Goal: Task Accomplishment & Management: Manage account settings

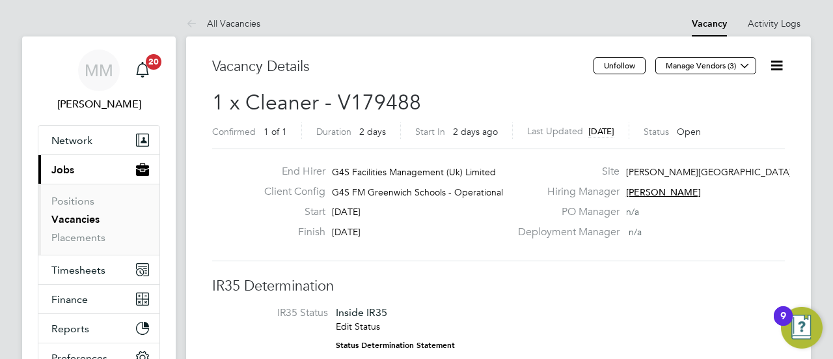
click at [204, 21] on link "All Vacancies" at bounding box center [223, 24] width 74 height 12
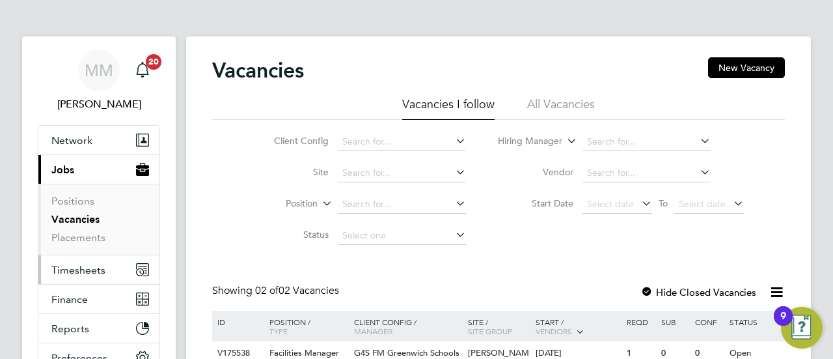
click at [67, 271] on span "Timesheets" at bounding box center [78, 270] width 54 height 12
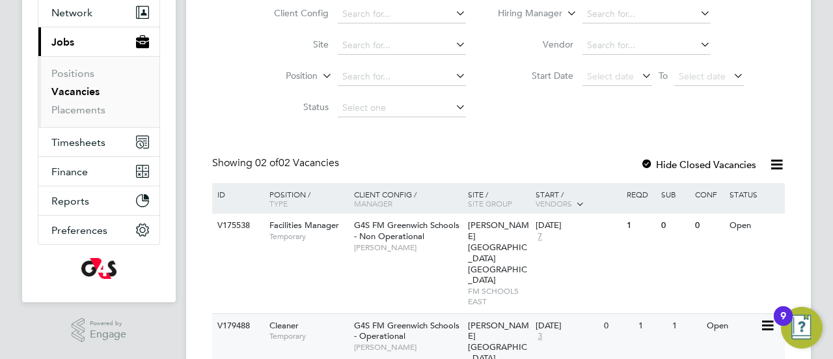
scroll to position [184, 0]
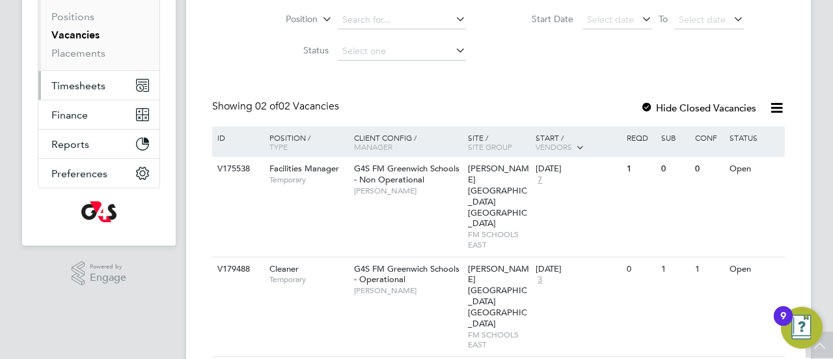
click at [83, 85] on span "Timesheets" at bounding box center [78, 85] width 54 height 12
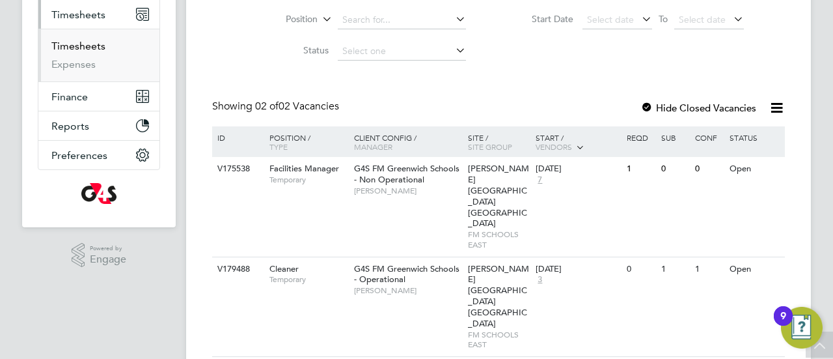
click at [98, 49] on link "Timesheets" at bounding box center [78, 46] width 54 height 12
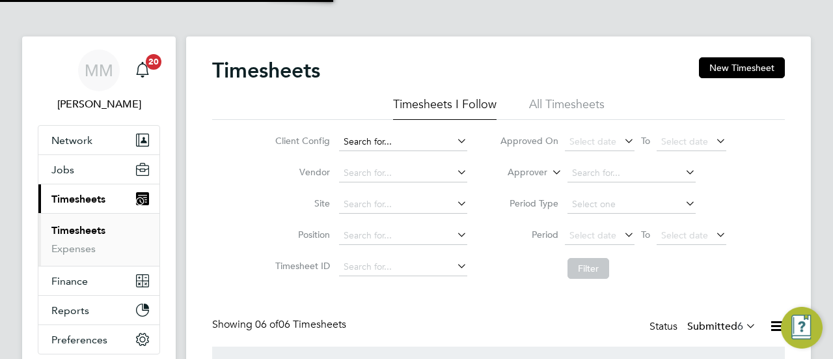
scroll to position [33, 113]
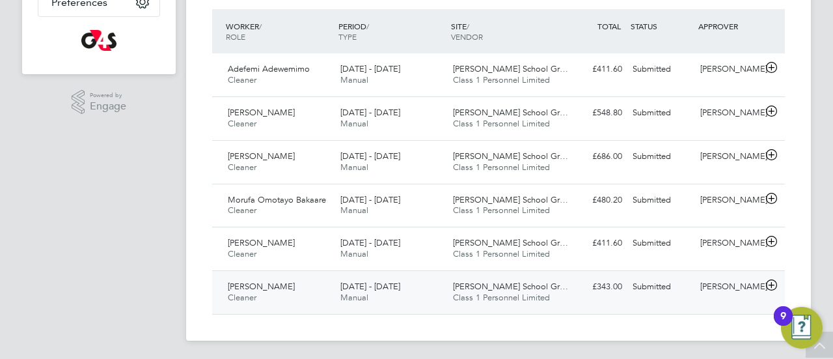
click at [294, 293] on div "Mariam Shobowale Cleaner 25 - 31 Aug 2025" at bounding box center [279, 292] width 113 height 33
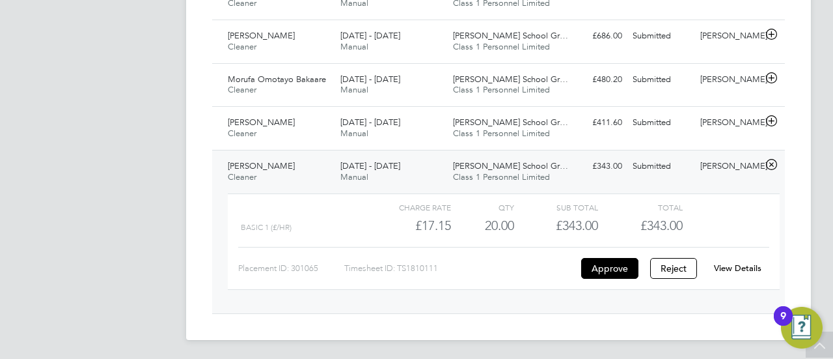
click at [729, 266] on link "View Details" at bounding box center [737, 267] width 47 height 11
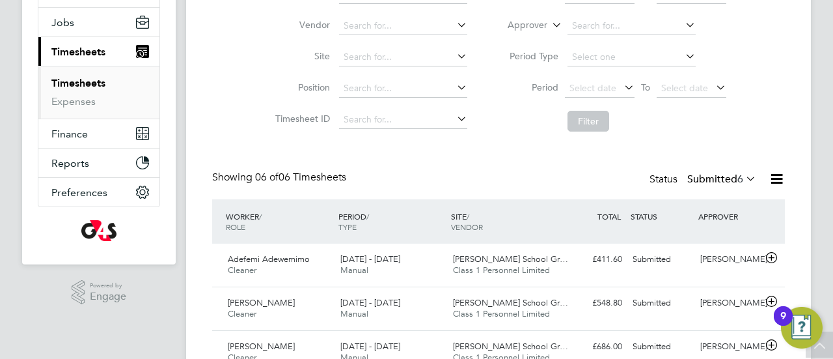
scroll to position [0, 0]
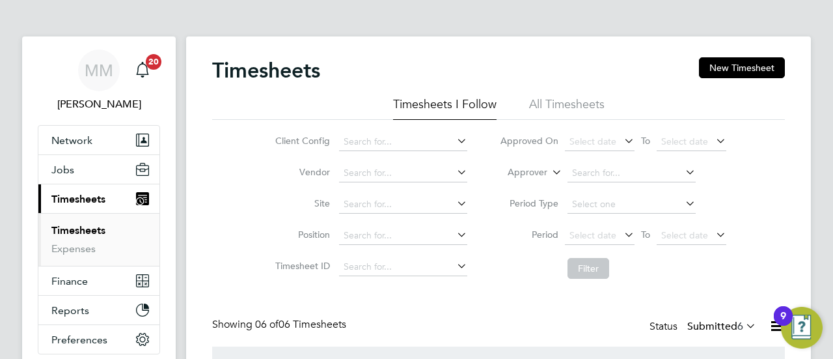
click at [66, 227] on link "Timesheets" at bounding box center [78, 230] width 54 height 12
click at [67, 225] on link "Timesheets" at bounding box center [78, 230] width 54 height 12
click at [68, 196] on span "Timesheets" at bounding box center [78, 199] width 54 height 12
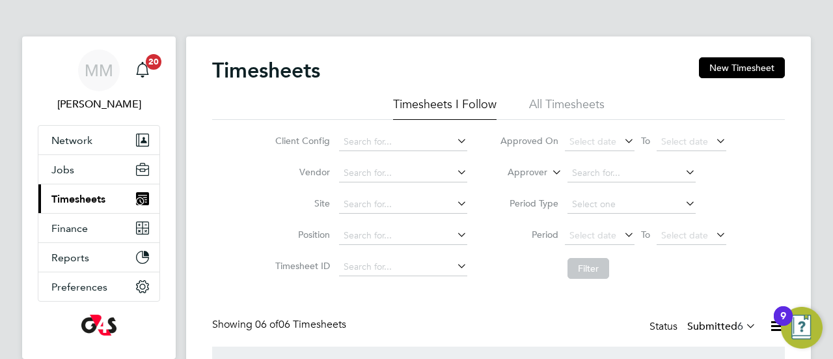
click at [70, 202] on span "Timesheets" at bounding box center [78, 199] width 54 height 12
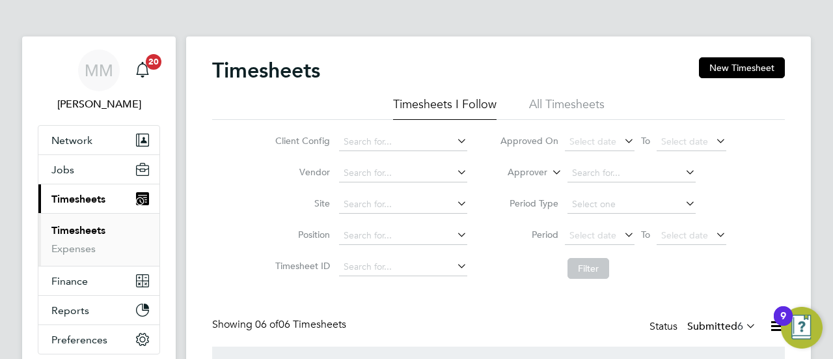
click at [71, 230] on link "Timesheets" at bounding box center [78, 230] width 54 height 12
click at [60, 172] on span "Jobs" at bounding box center [62, 169] width 23 height 12
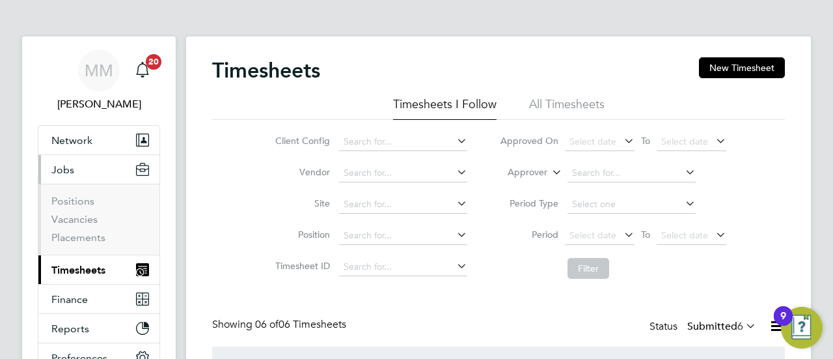
click at [65, 271] on span "Timesheets" at bounding box center [78, 270] width 54 height 12
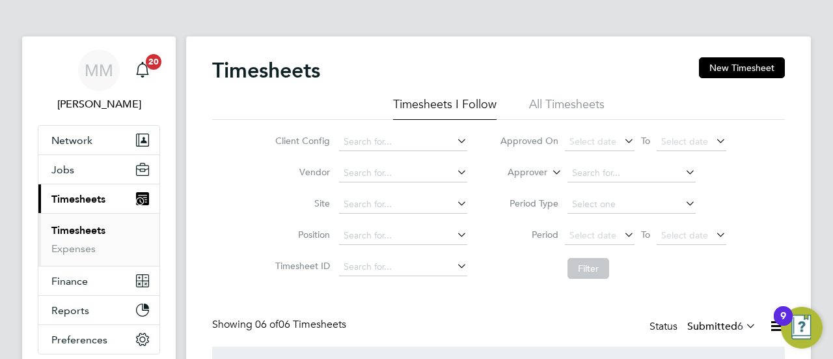
scroll to position [6, 0]
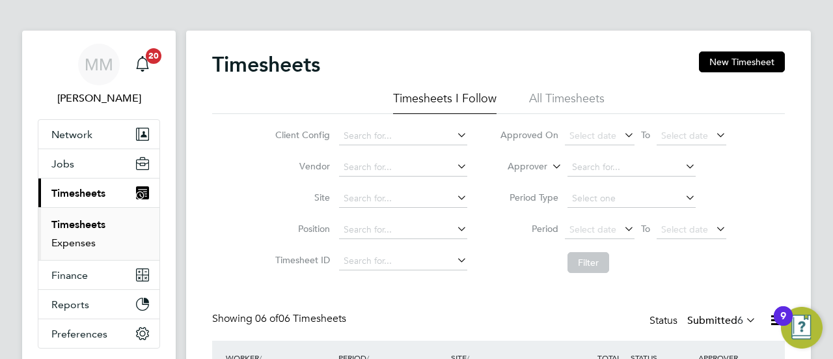
click at [76, 246] on link "Expenses" at bounding box center [73, 242] width 44 height 12
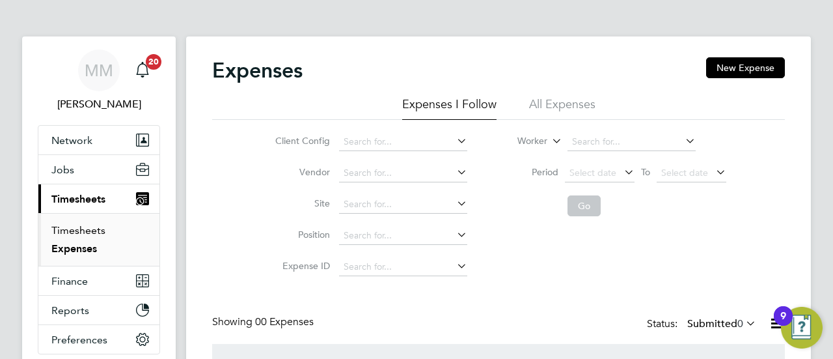
click at [74, 234] on link "Timesheets" at bounding box center [78, 230] width 54 height 12
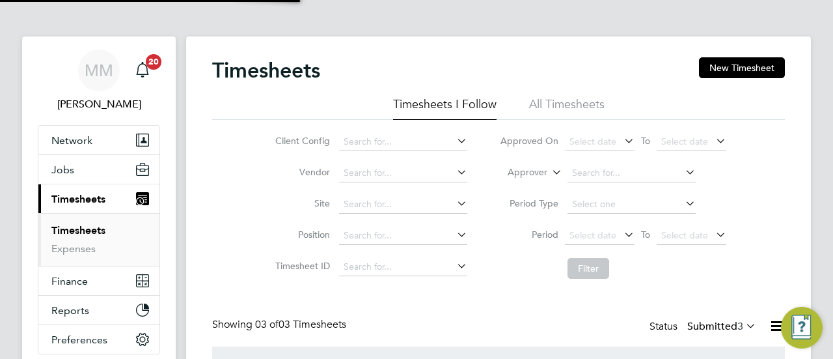
scroll to position [33, 113]
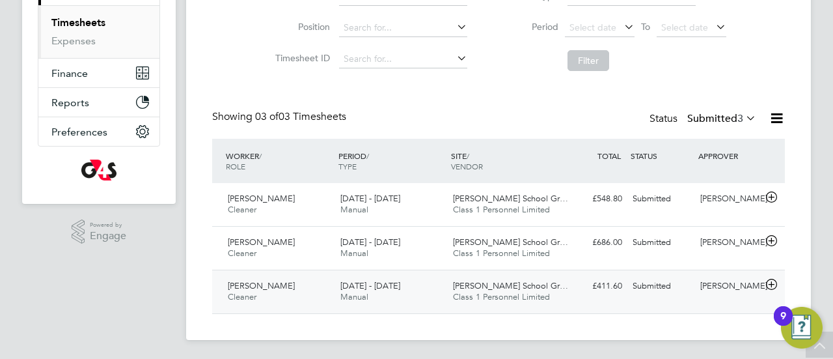
click at [325, 282] on div "Olamide Elemide Cleaner 25 - 31 Aug 2025" at bounding box center [279, 291] width 113 height 33
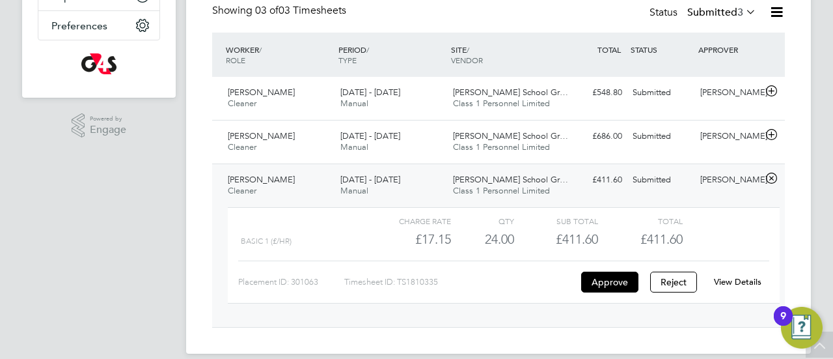
scroll to position [328, 0]
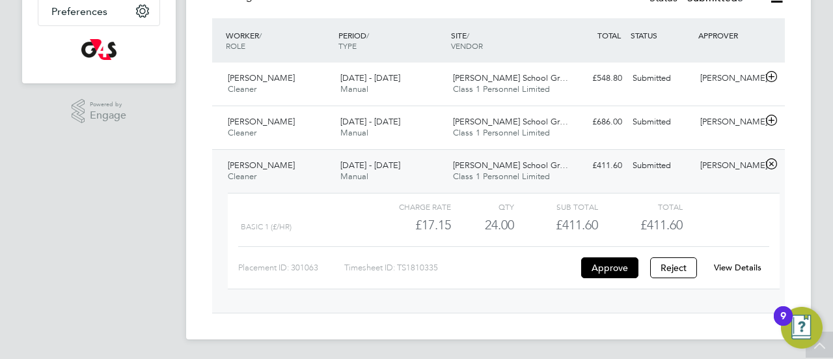
click at [729, 267] on link "View Details" at bounding box center [737, 267] width 47 height 11
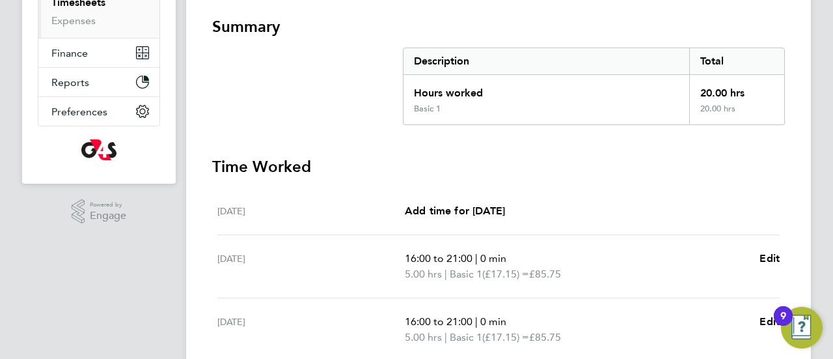
scroll to position [468, 0]
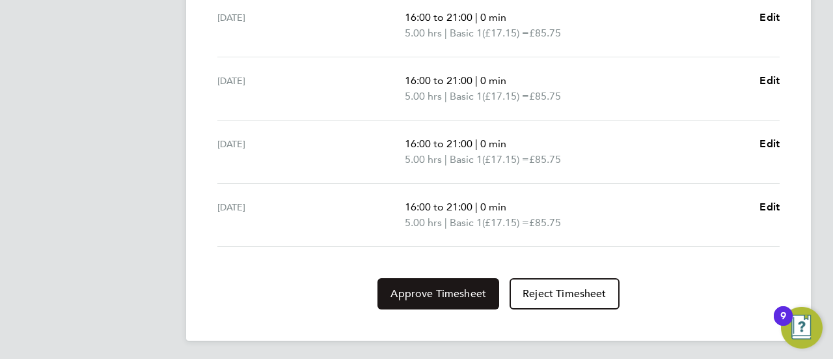
click at [427, 293] on span "Approve Timesheet" at bounding box center [438, 293] width 96 height 13
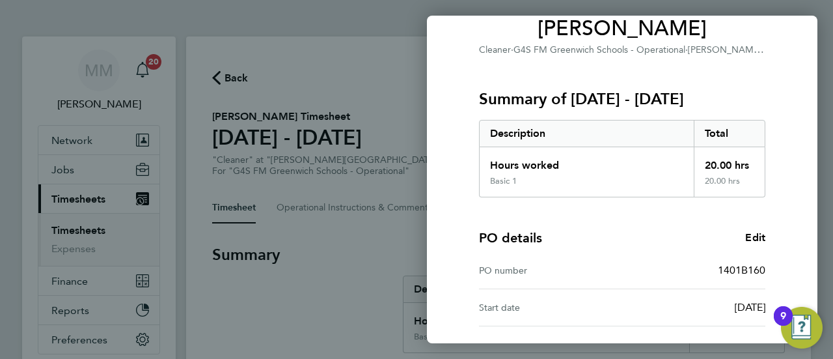
scroll to position [226, 0]
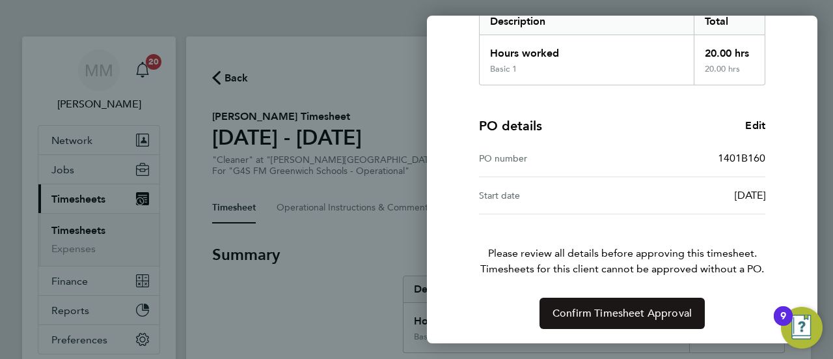
click at [577, 308] on span "Confirm Timesheet Approval" at bounding box center [621, 312] width 139 height 13
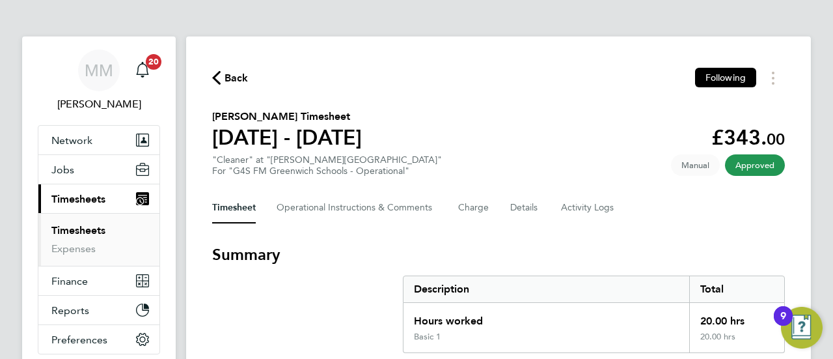
click at [239, 77] on span "Back" at bounding box center [236, 78] width 24 height 16
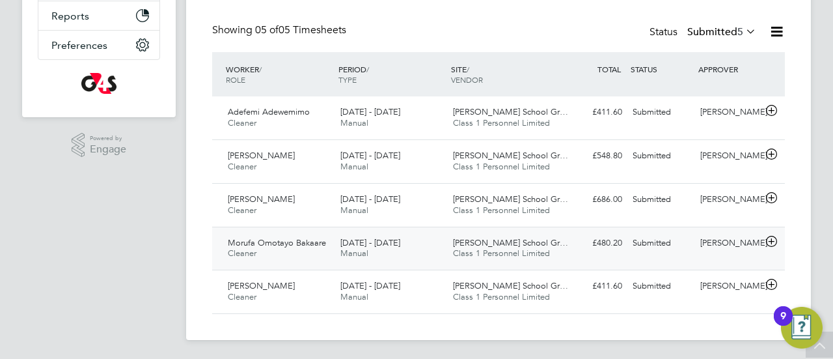
click at [284, 244] on span "Morufa Omotayo Bakaare" at bounding box center [277, 242] width 98 height 11
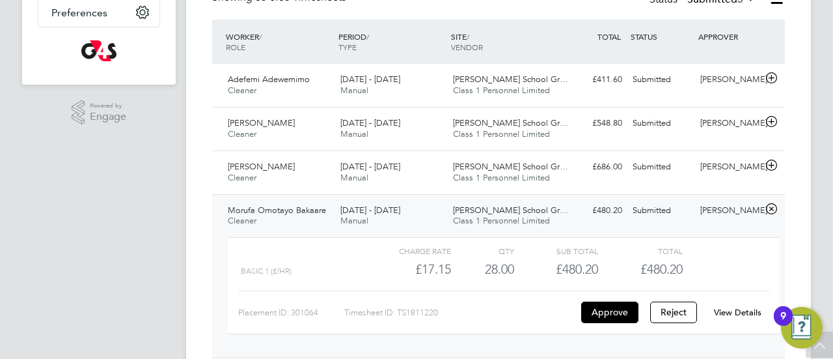
scroll to position [327, 0]
click at [735, 311] on link "View Details" at bounding box center [737, 311] width 47 height 11
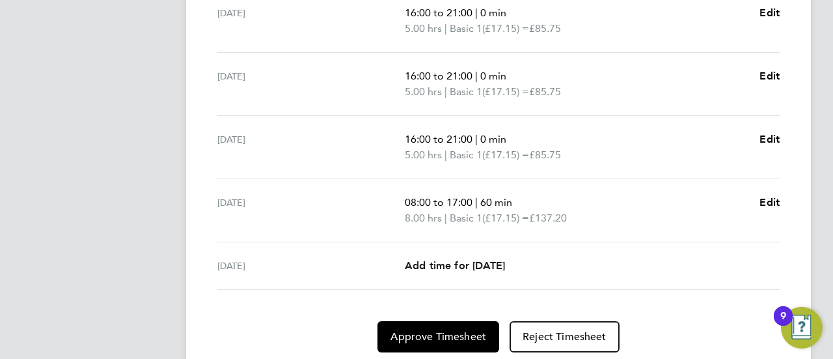
scroll to position [578, 0]
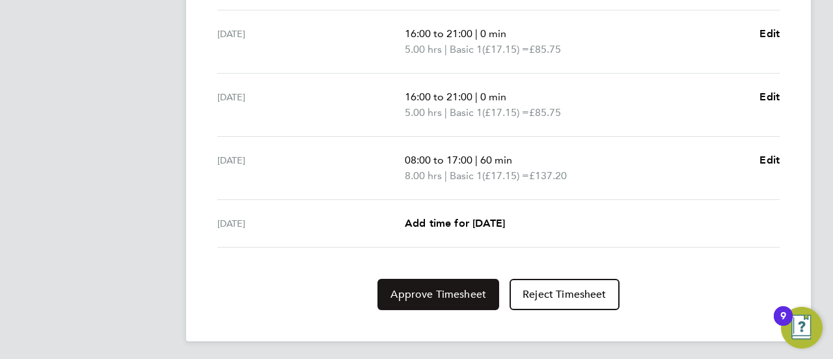
click at [418, 290] on span "Approve Timesheet" at bounding box center [438, 294] width 96 height 13
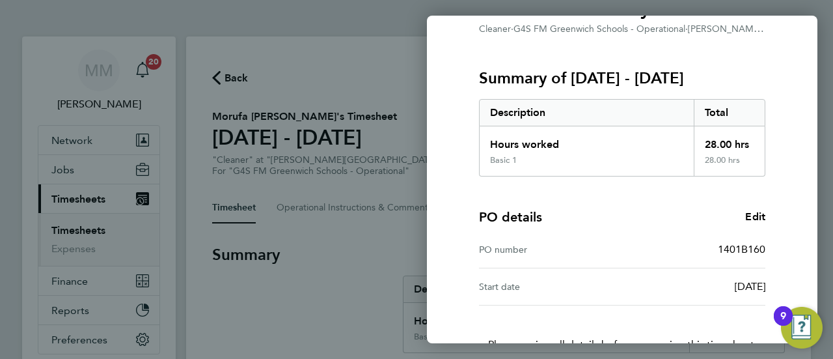
scroll to position [226, 0]
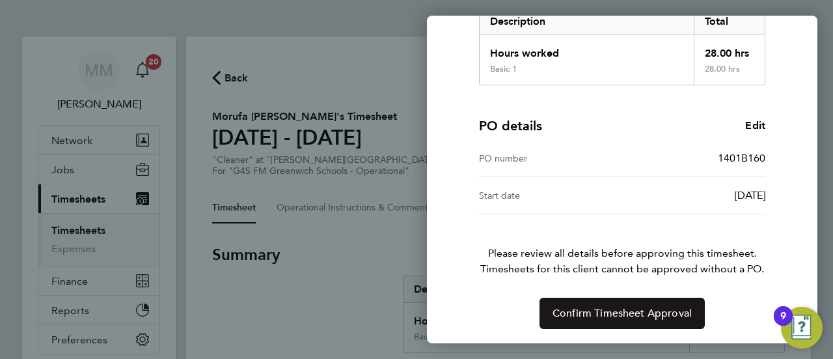
drag, startPoint x: 618, startPoint y: 315, endPoint x: 607, endPoint y: 309, distance: 12.5
click at [618, 315] on span "Confirm Timesheet Approval" at bounding box center [621, 312] width 139 height 13
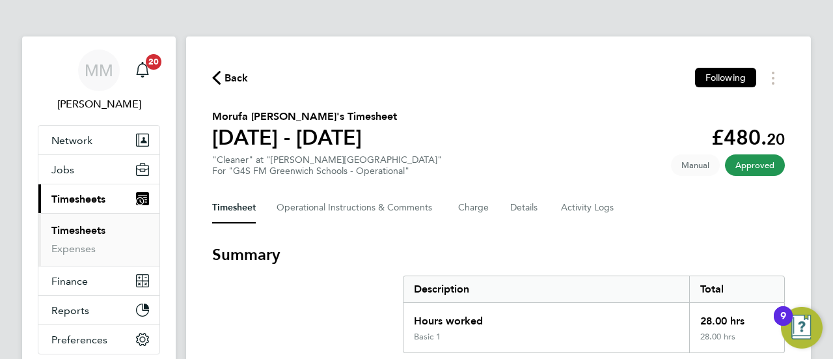
click at [244, 83] on span "Back" at bounding box center [236, 78] width 24 height 16
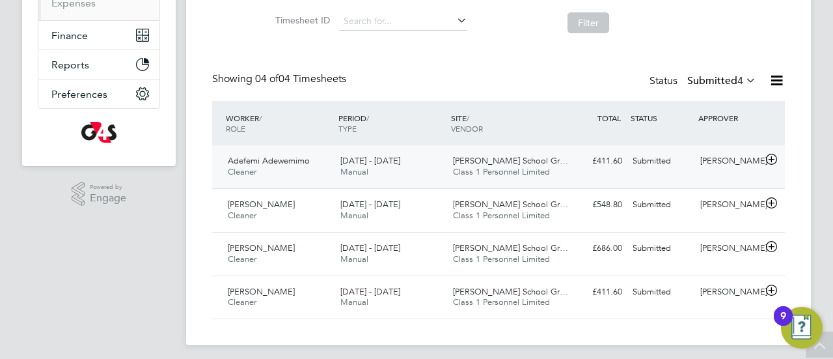
scroll to position [251, 0]
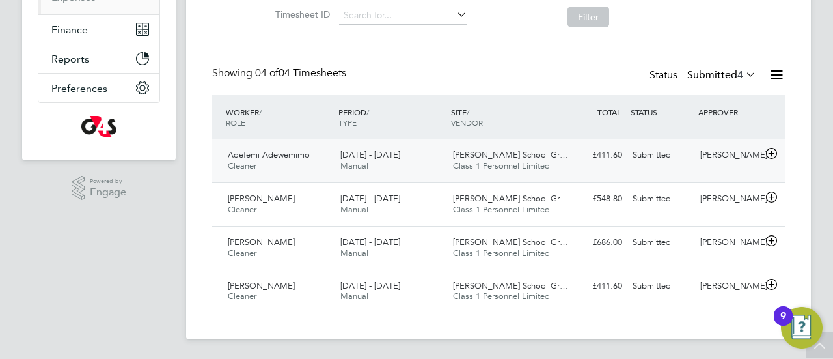
click at [325, 153] on div "Adefemi Adewemimo Cleaner 25 - 31 Aug 2025" at bounding box center [279, 160] width 113 height 33
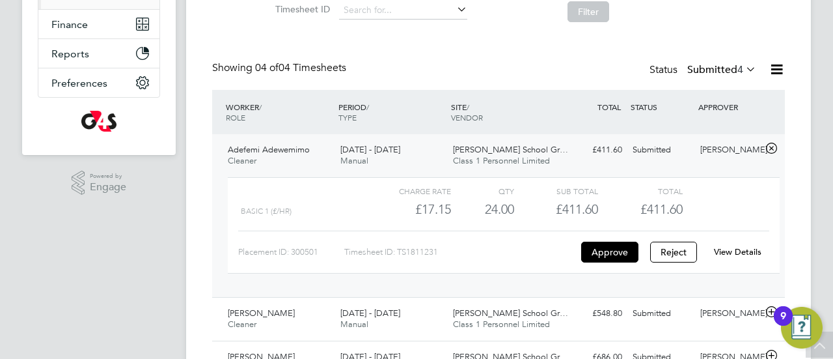
scroll to position [258, 0]
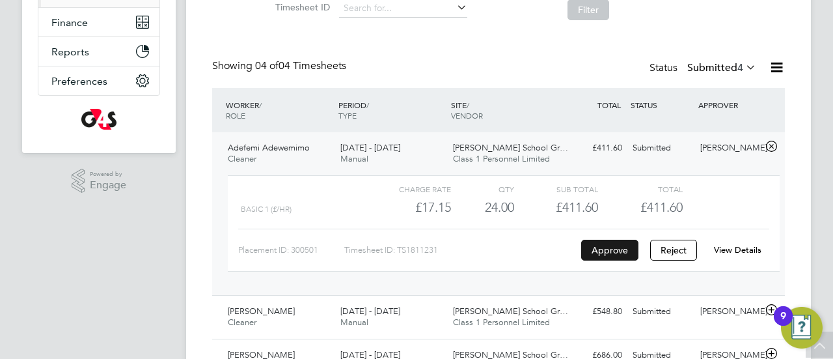
click at [605, 251] on button "Approve" at bounding box center [609, 249] width 57 height 21
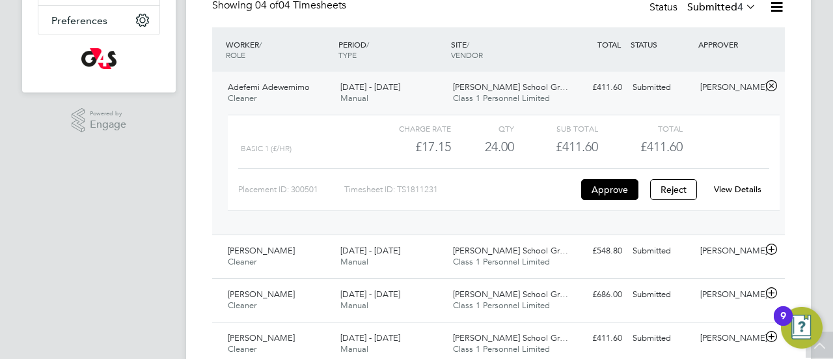
scroll to position [371, 0]
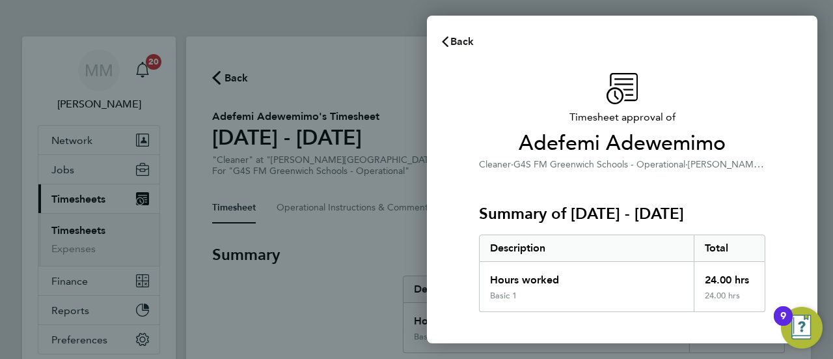
drag, startPoint x: 452, startPoint y: 49, endPoint x: 451, endPoint y: 57, distance: 8.5
click at [452, 52] on button "Back" at bounding box center [457, 42] width 61 height 26
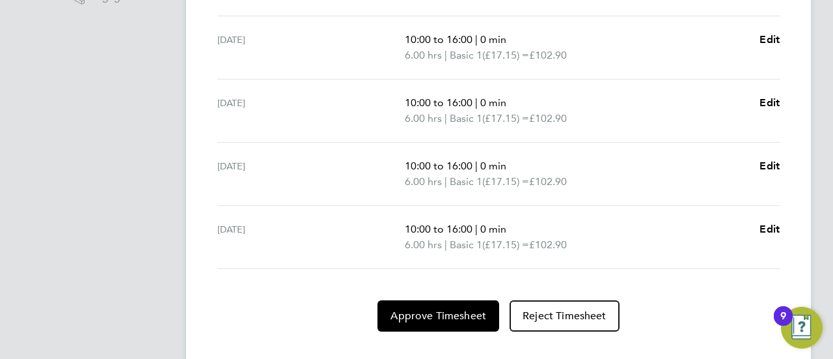
scroll to position [468, 0]
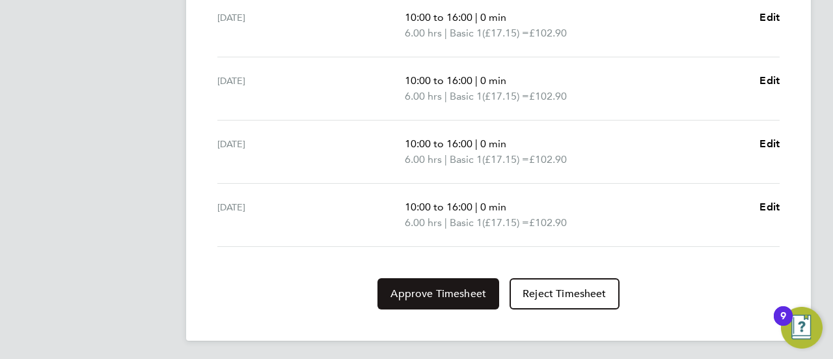
click at [407, 293] on span "Approve Timesheet" at bounding box center [438, 293] width 96 height 13
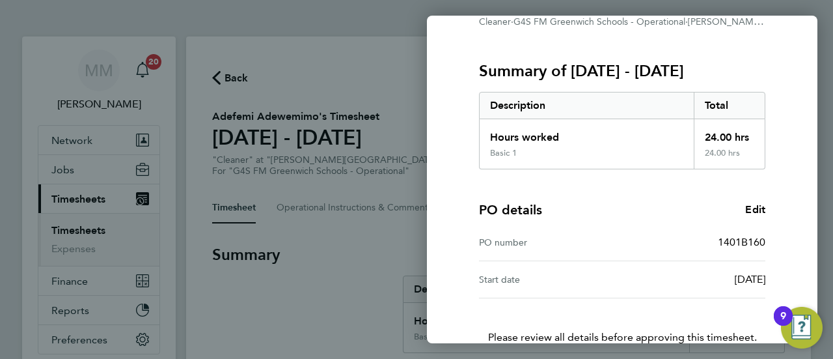
scroll to position [226, 0]
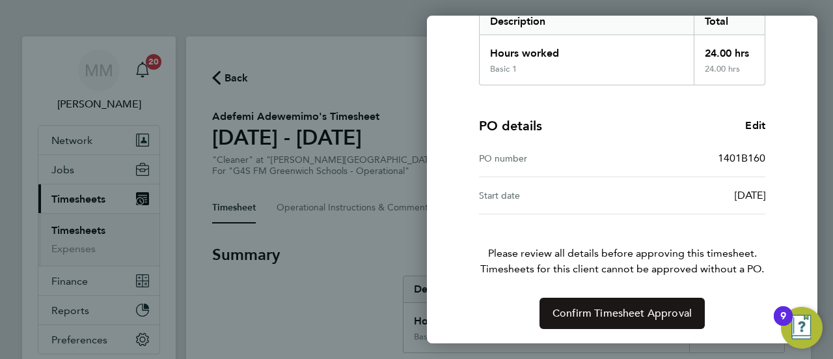
click at [587, 314] on span "Confirm Timesheet Approval" at bounding box center [621, 312] width 139 height 13
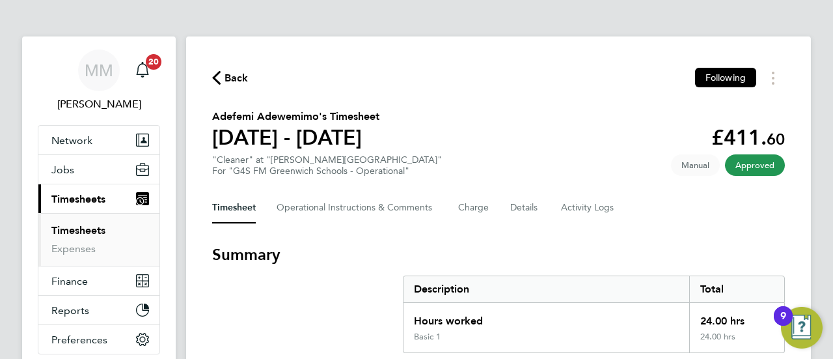
click at [223, 78] on span "Back" at bounding box center [230, 77] width 36 height 12
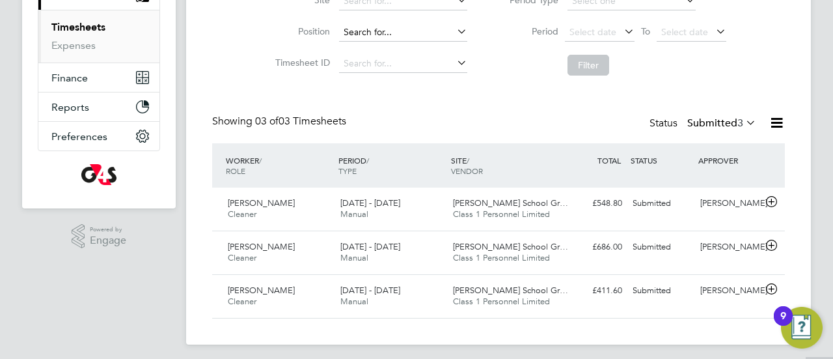
scroll to position [208, 0]
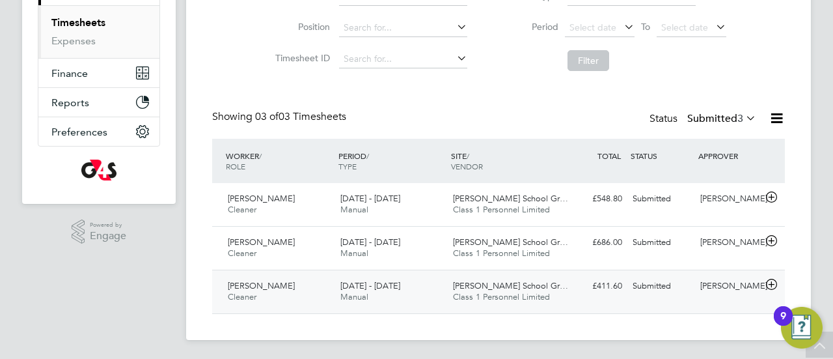
click at [361, 284] on span "[DATE] - [DATE]" at bounding box center [370, 285] width 60 height 11
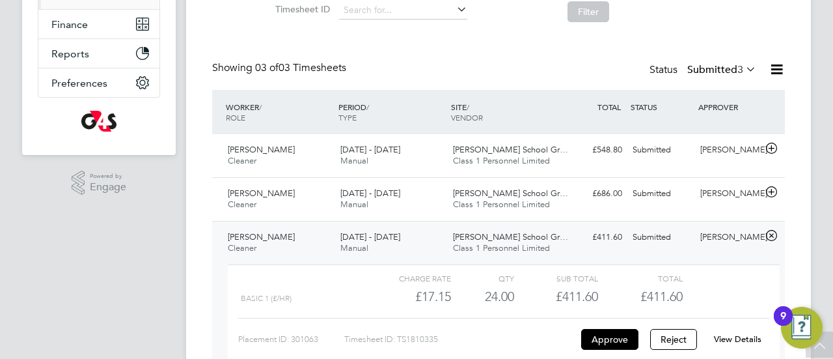
scroll to position [265, 0]
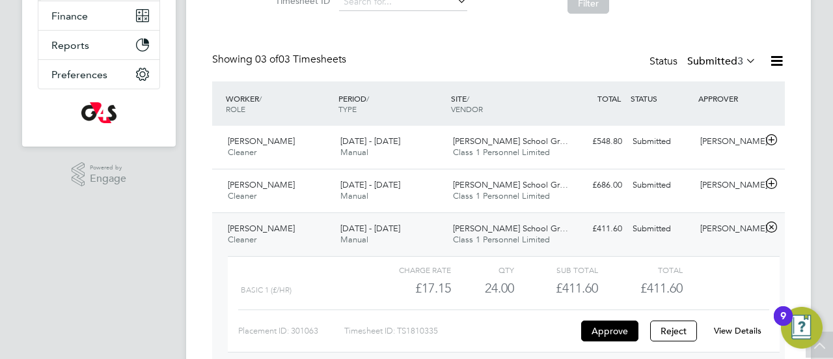
click at [742, 341] on div "Charge rate QTY Sub Total Total Basic 1 (£/HR) £17.15 24 24.00 24 £411.60 £411.…" at bounding box center [504, 304] width 552 height 96
click at [737, 331] on link "View Details" at bounding box center [737, 330] width 47 height 11
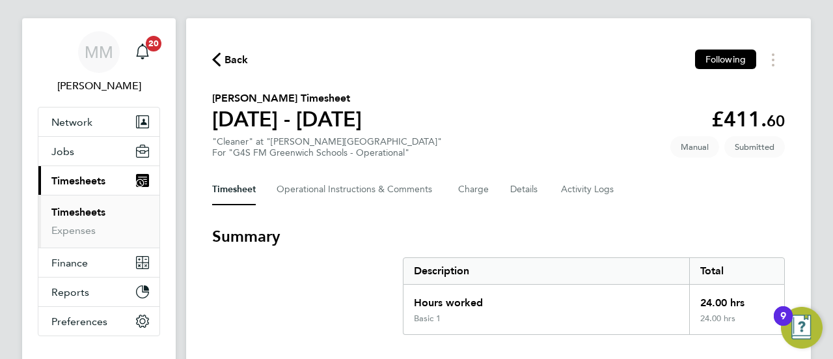
scroll to position [15, 0]
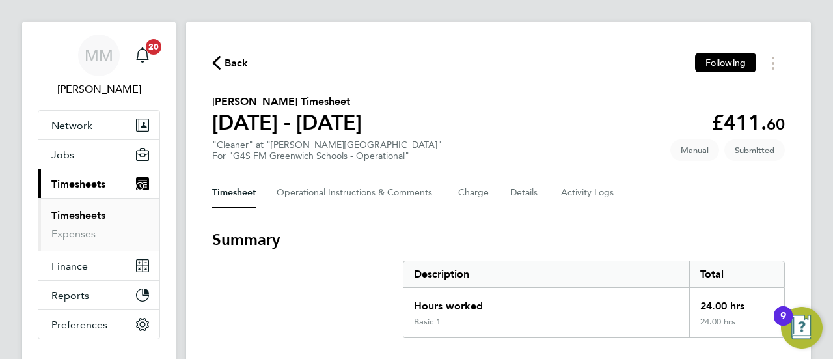
click at [224, 64] on span "Back" at bounding box center [236, 63] width 24 height 16
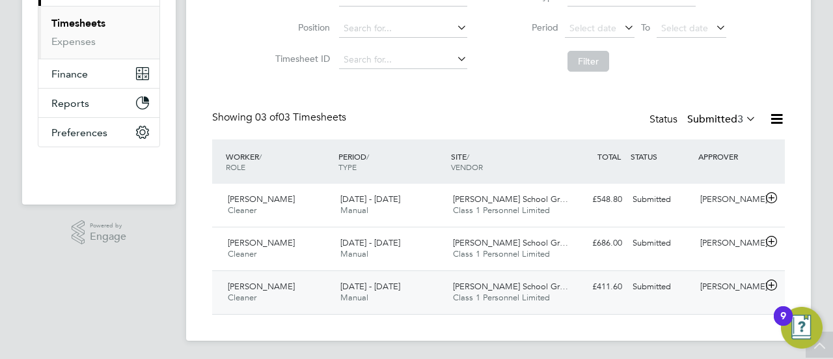
click at [379, 288] on span "[DATE] - [DATE]" at bounding box center [370, 285] width 60 height 11
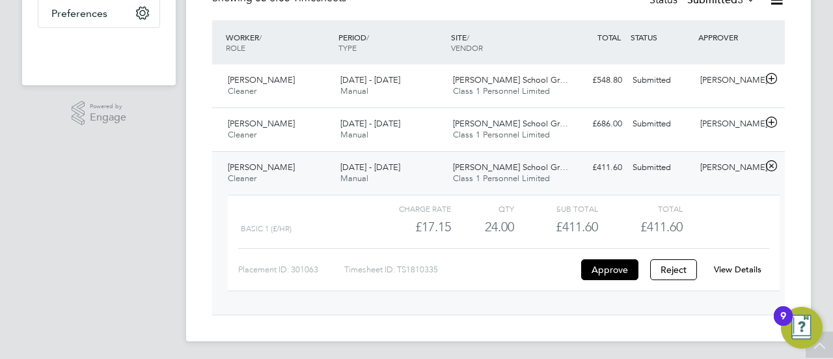
scroll to position [327, 0]
click at [653, 224] on span "£411.60" at bounding box center [661, 226] width 42 height 16
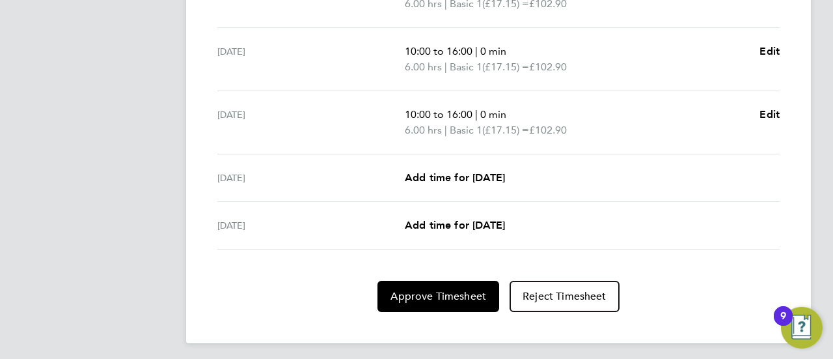
scroll to position [563, 0]
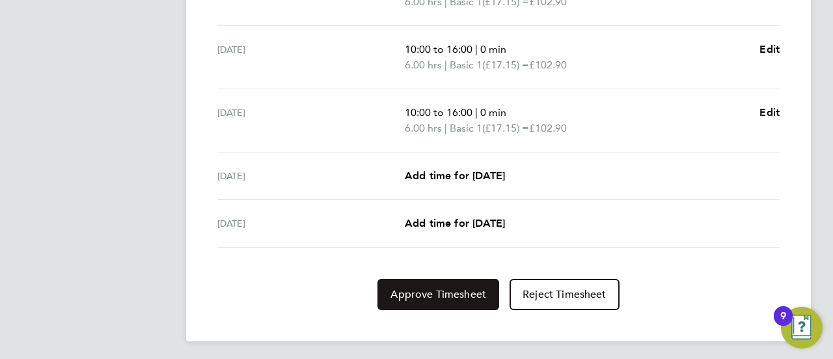
click at [418, 284] on button "Approve Timesheet" at bounding box center [438, 293] width 122 height 31
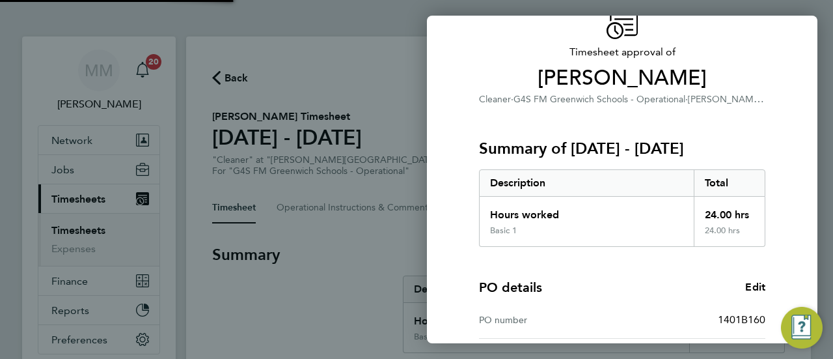
scroll to position [226, 0]
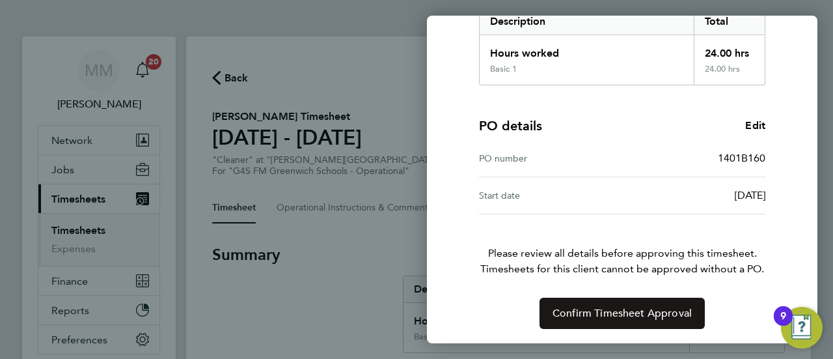
click at [588, 314] on span "Confirm Timesheet Approval" at bounding box center [621, 312] width 139 height 13
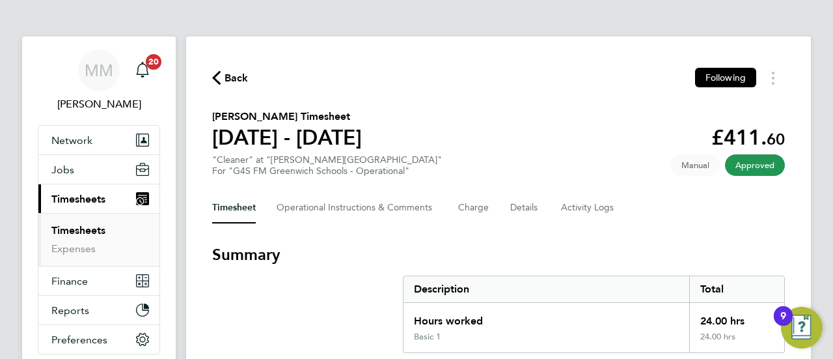
click at [224, 71] on span "Back" at bounding box center [236, 78] width 24 height 16
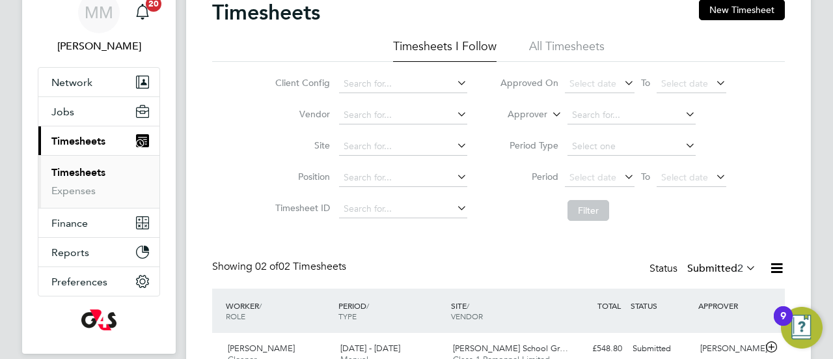
scroll to position [165, 0]
